Goal: Information Seeking & Learning: Learn about a topic

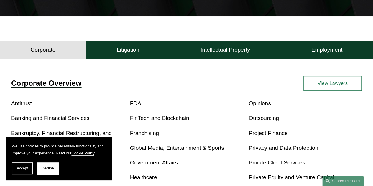
scroll to position [136, 0]
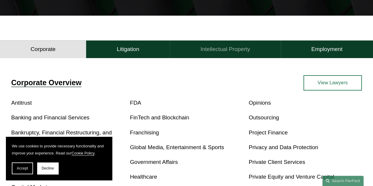
click at [223, 52] on h4 "Intellectual Property" at bounding box center [226, 49] width 50 height 7
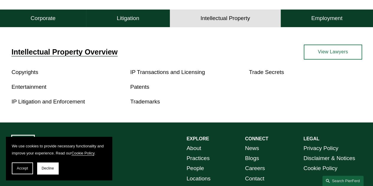
scroll to position [167, 0]
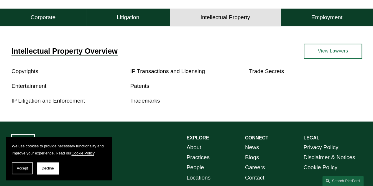
click at [184, 71] on link "IP Transactions and Licensing" at bounding box center [167, 71] width 75 height 6
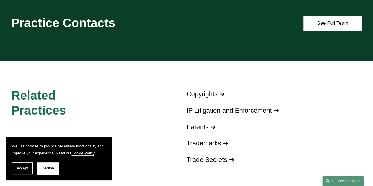
scroll to position [373, 0]
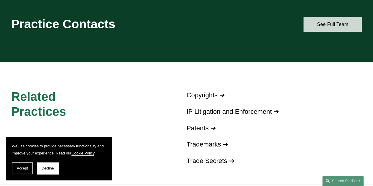
click at [330, 28] on link "See Full Team" at bounding box center [333, 24] width 58 height 15
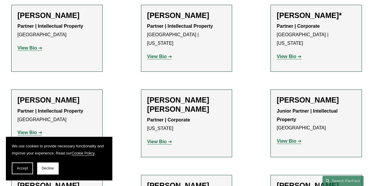
scroll to position [320, 0]
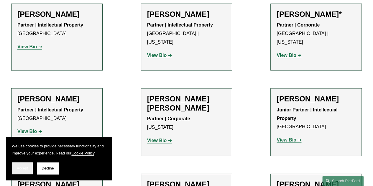
click at [26, 167] on span "Accept" at bounding box center [22, 168] width 11 height 4
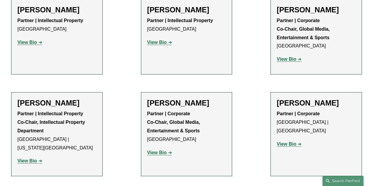
scroll to position [682, 0]
click at [36, 158] on strong "View Bio" at bounding box center [26, 160] width 19 height 5
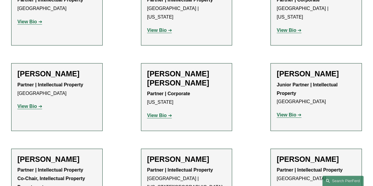
scroll to position [306, 0]
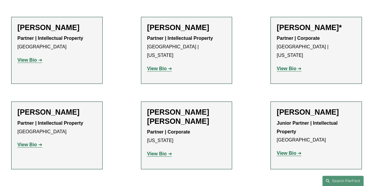
click at [33, 58] on strong "View Bio" at bounding box center [26, 60] width 19 height 5
click at [159, 151] on strong "View Bio" at bounding box center [156, 153] width 19 height 5
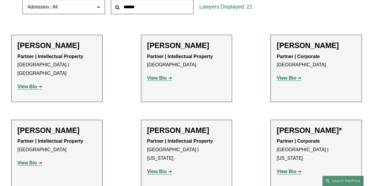
scroll to position [203, 0]
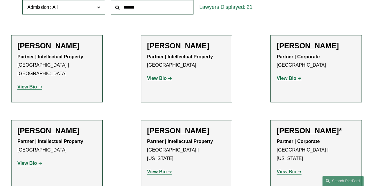
click at [35, 84] on strong "View Bio" at bounding box center [26, 86] width 19 height 5
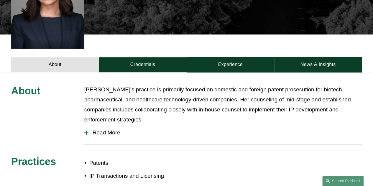
scroll to position [223, 0]
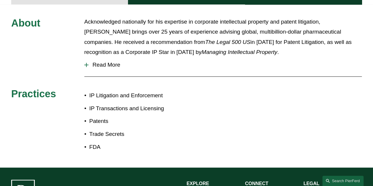
scroll to position [257, 0]
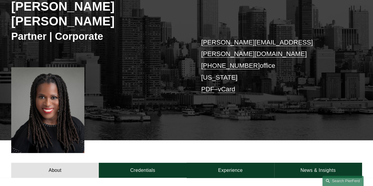
scroll to position [92, 0]
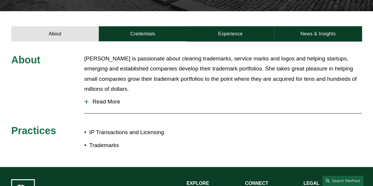
scroll to position [178, 0]
